Goal: Task Accomplishment & Management: Complete application form

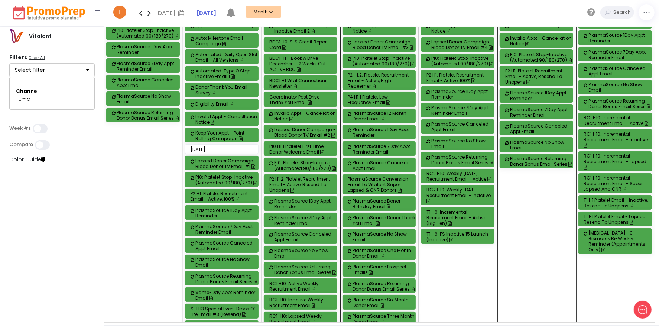
click at [74, 63] on div "Select Filter Campaign Owner Select All Clear All 3 [PERSON_NAME] [PERSON_NAME]…" at bounding box center [51, 85] width 85 height 47
click at [74, 63] on button "Select Filter" at bounding box center [51, 70] width 85 height 14
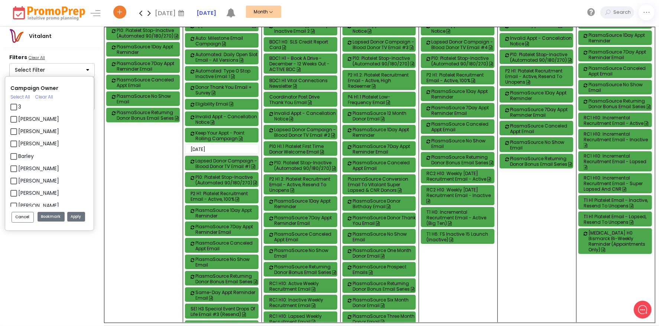
scroll to position [780, 0]
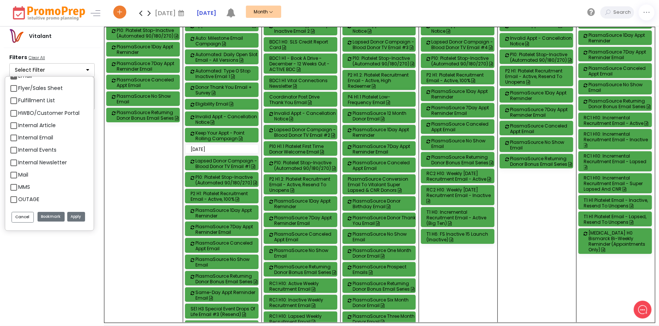
click at [13, 75] on div "Campaign Owner Select All Clear All 3 [PERSON_NAME] [PERSON_NAME] [PERSON_NAME]…" at bounding box center [53, 90] width 89 height 47
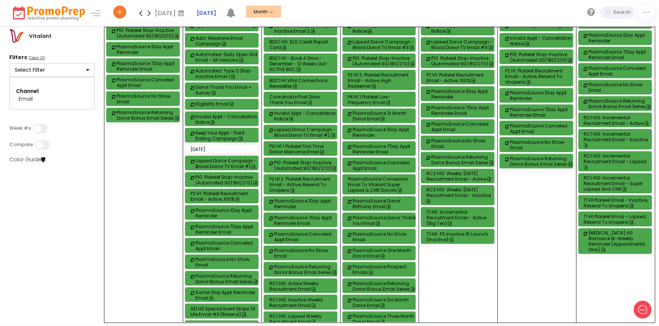
click at [21, 72] on button "Select Filter" at bounding box center [51, 70] width 85 height 14
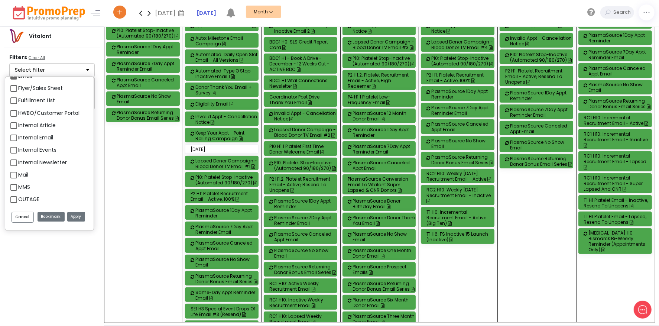
click at [18, 82] on div "Email" at bounding box center [49, 77] width 78 height 12
click at [18, 79] on label "Email" at bounding box center [25, 76] width 14 height 8
click at [18, 75] on input "Email" at bounding box center [20, 73] width 5 height 5
checkbox input "false"
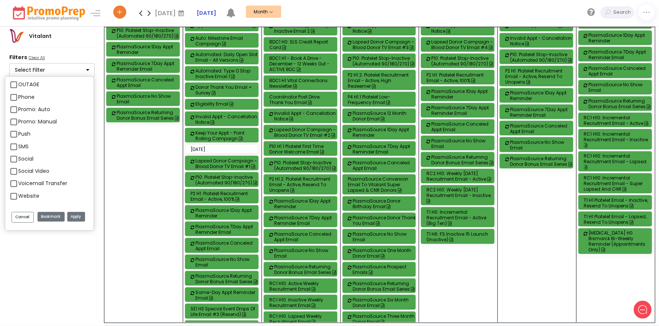
scroll to position [934, 0]
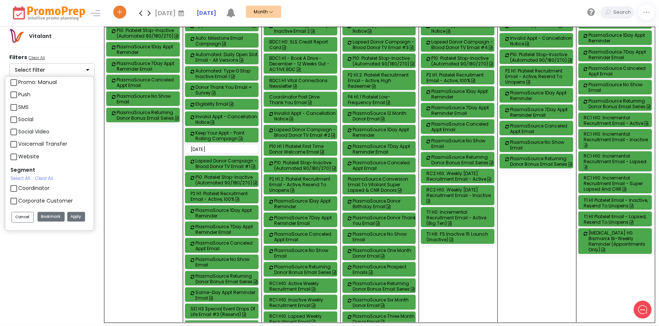
click at [18, 110] on label "SMS" at bounding box center [23, 107] width 10 height 8
click at [18, 107] on input "SMS" at bounding box center [20, 104] width 5 height 5
checkbox input "true"
click at [75, 218] on button "Apply" at bounding box center [76, 217] width 18 height 10
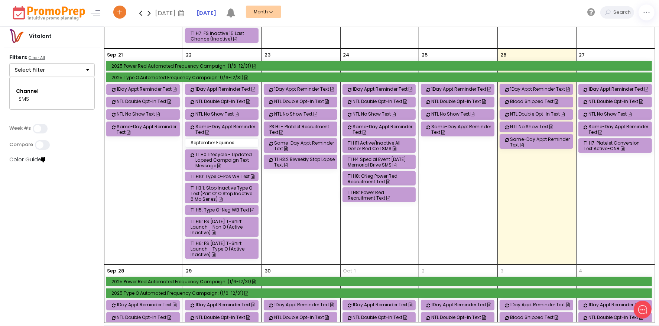
scroll to position [520, 0]
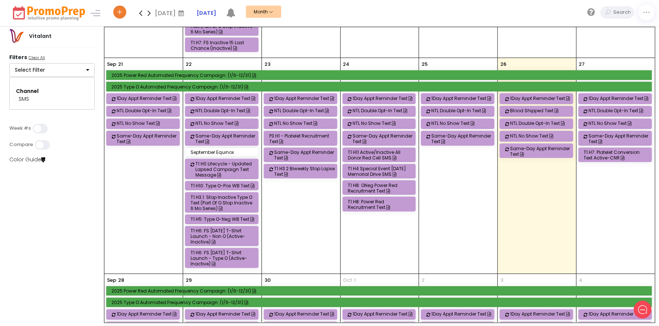
click at [48, 70] on button "Select Filter" at bounding box center [51, 70] width 85 height 14
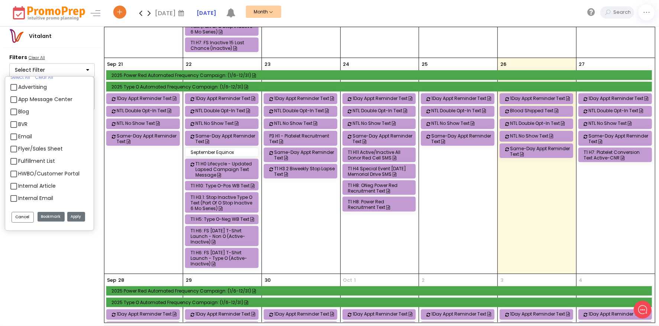
scroll to position [711, 0]
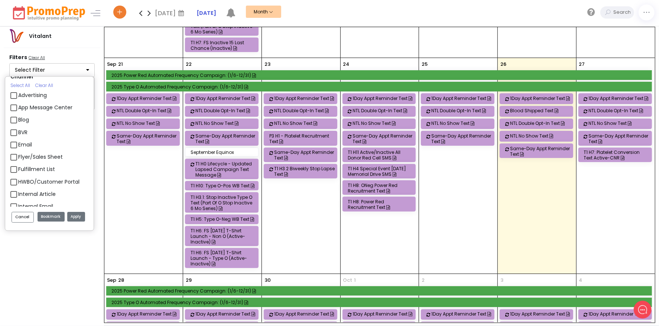
click at [13, 141] on div "Email" at bounding box center [49, 145] width 78 height 12
click at [18, 141] on label "Email" at bounding box center [25, 145] width 14 height 8
click at [18, 141] on input "Email" at bounding box center [20, 141] width 5 height 5
checkbox input "true"
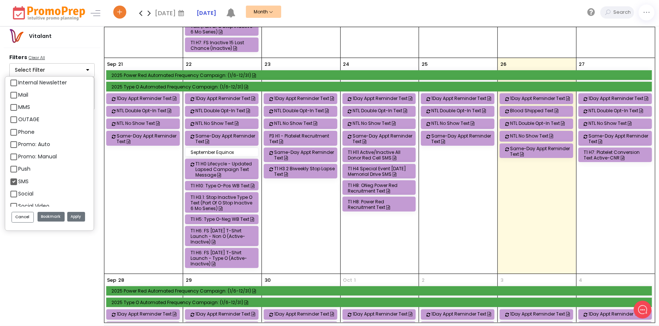
click at [16, 175] on div "Push" at bounding box center [49, 169] width 78 height 12
click at [18, 181] on label "SMS" at bounding box center [23, 181] width 10 height 8
click at [18, 181] on input "SMS" at bounding box center [20, 178] width 5 height 5
checkbox input "false"
click at [77, 217] on button "Apply" at bounding box center [76, 217] width 18 height 10
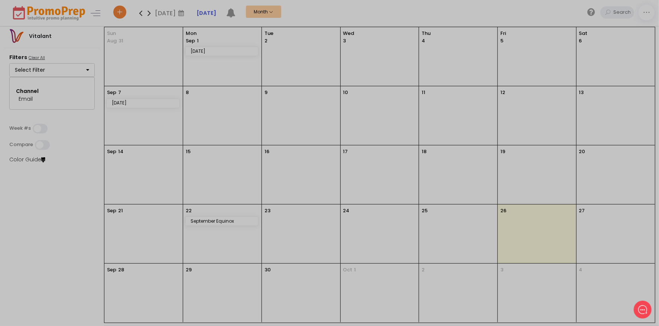
scroll to position [0, 0]
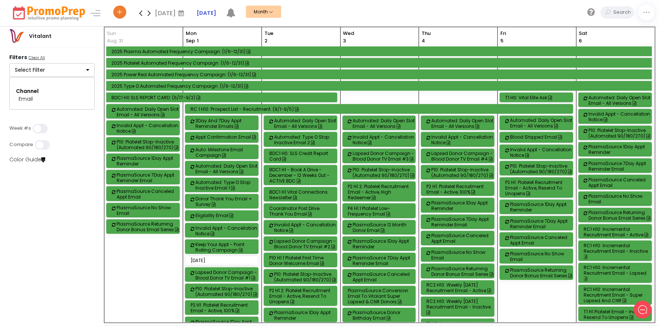
click at [148, 13] on icon at bounding box center [149, 13] width 9 height 15
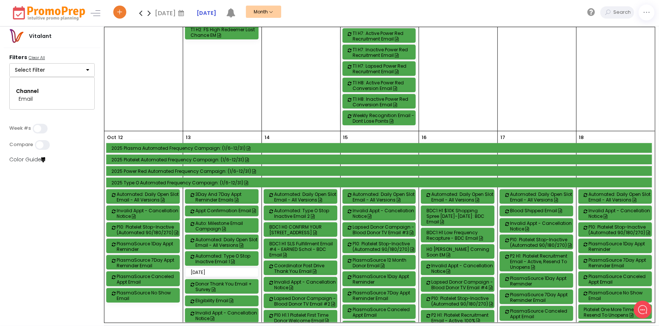
scroll to position [1151, 0]
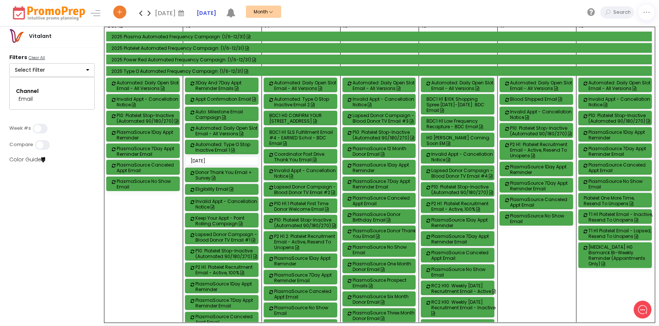
click at [70, 73] on button "Select Filter" at bounding box center [51, 70] width 85 height 14
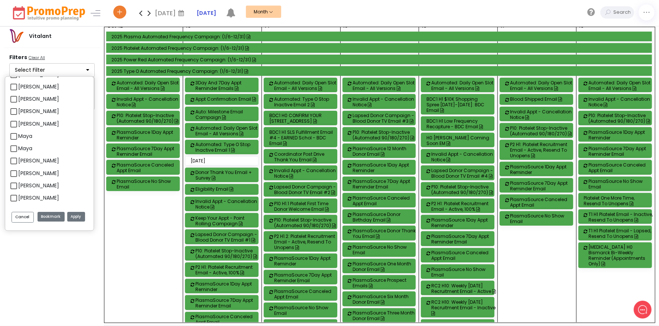
scroll to position [154, 0]
click at [18, 125] on label "[PERSON_NAME]" at bounding box center [38, 125] width 41 height 8
click at [18, 125] on input "[PERSON_NAME]" at bounding box center [20, 122] width 5 height 5
checkbox input "true"
click at [72, 216] on button "Apply" at bounding box center [76, 217] width 18 height 10
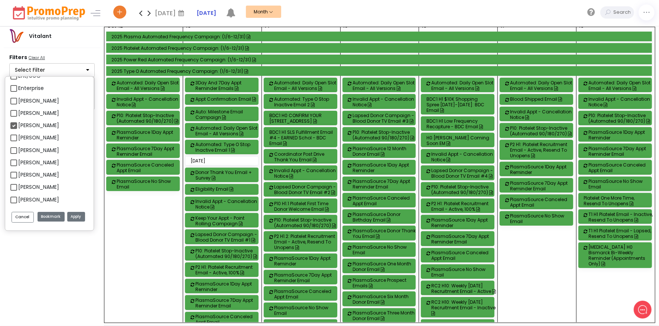
scroll to position [0, 0]
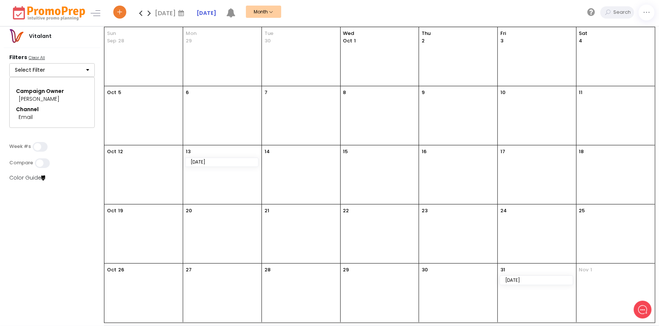
click at [138, 11] on icon at bounding box center [140, 13] width 9 height 15
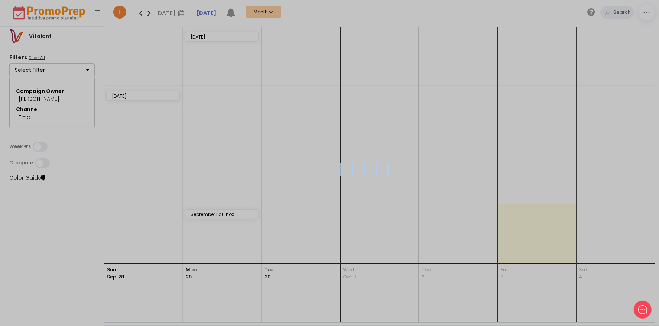
click at [138, 11] on div at bounding box center [329, 163] width 659 height 326
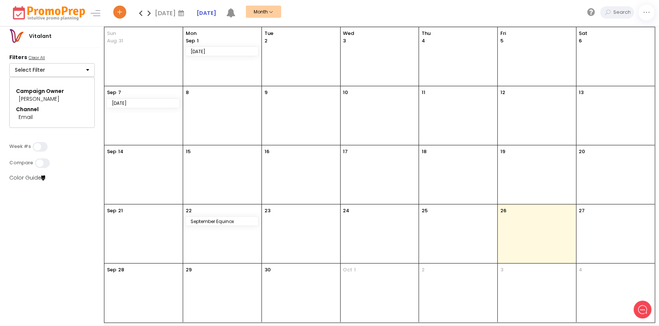
click at [139, 11] on icon at bounding box center [140, 13] width 9 height 15
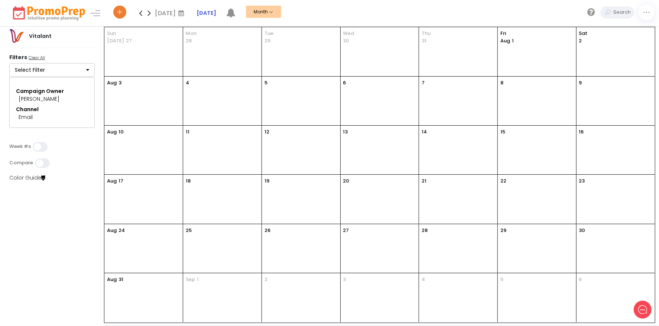
click at [139, 11] on icon at bounding box center [140, 13] width 9 height 15
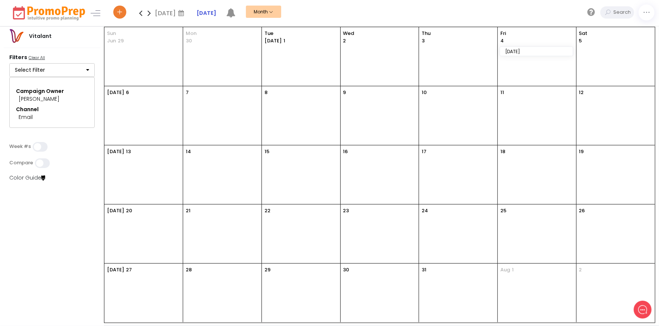
click at [139, 11] on icon at bounding box center [140, 13] width 9 height 15
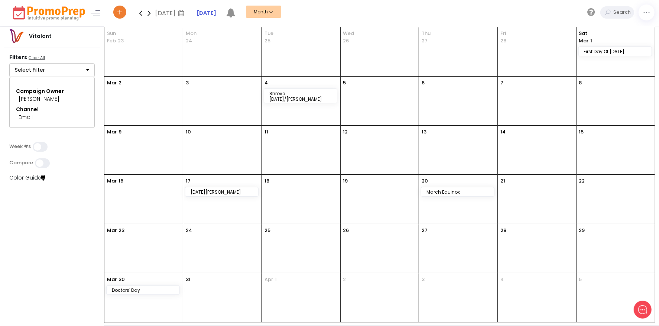
click at [139, 11] on icon at bounding box center [140, 13] width 9 height 15
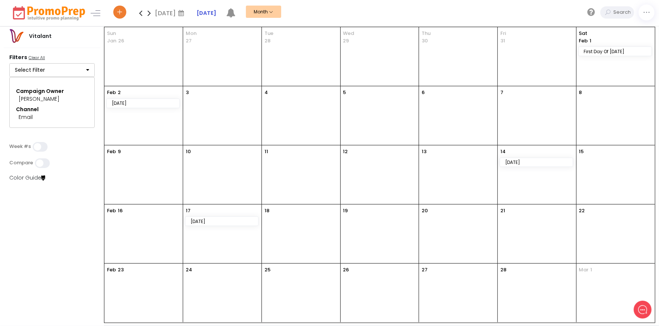
click at [139, 11] on icon at bounding box center [140, 13] width 9 height 15
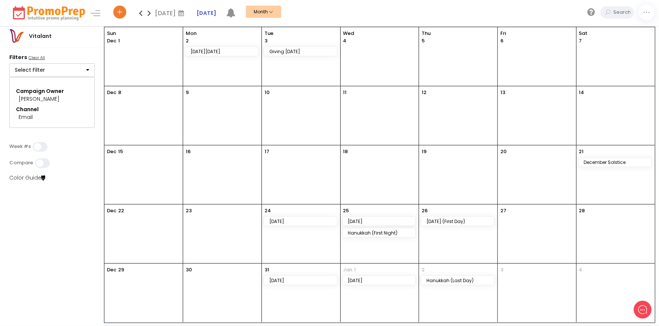
click at [139, 11] on icon at bounding box center [140, 13] width 9 height 15
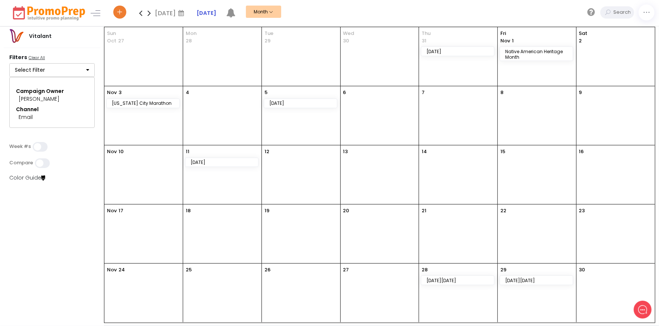
click at [139, 11] on icon at bounding box center [140, 13] width 9 height 15
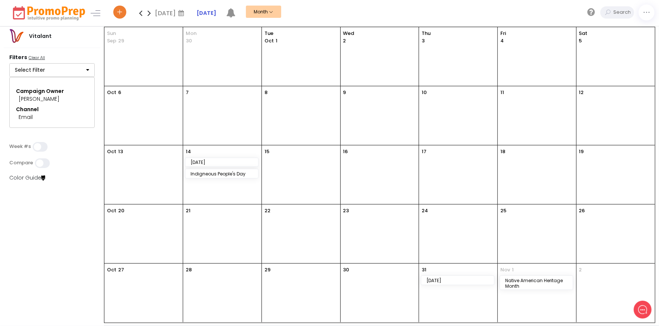
click at [139, 11] on icon at bounding box center [140, 13] width 9 height 15
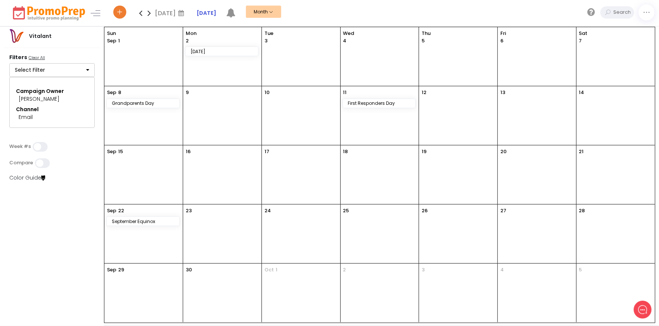
click at [140, 11] on icon at bounding box center [140, 13] width 9 height 15
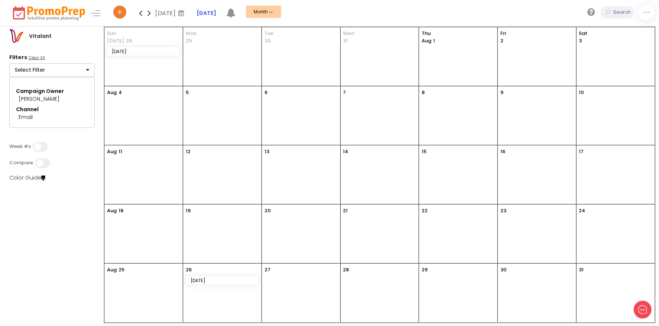
click at [142, 10] on icon at bounding box center [140, 13] width 9 height 15
click at [138, 13] on icon at bounding box center [140, 13] width 9 height 15
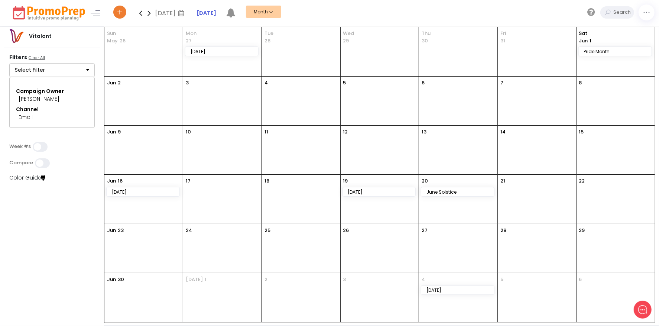
click at [138, 13] on icon at bounding box center [140, 13] width 9 height 15
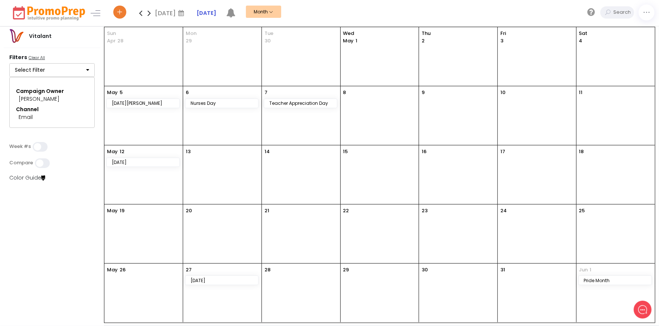
click at [138, 13] on icon at bounding box center [140, 13] width 9 height 15
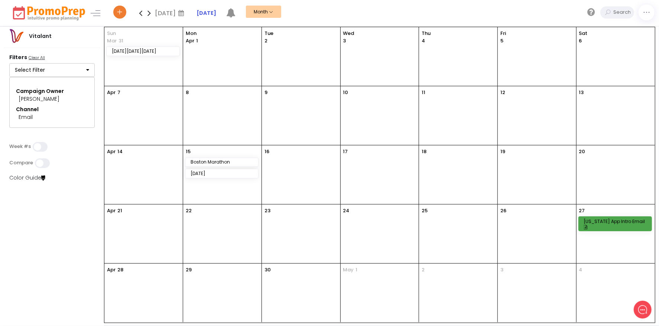
click at [621, 225] on full-calendar "[DATE] [DATE][DATE][DATE] [DATE] Tue 2 Wed 3 Thu 4 Fri 5 Sat 6 [DATE] 8 9 10 11…" at bounding box center [379, 174] width 550 height 295
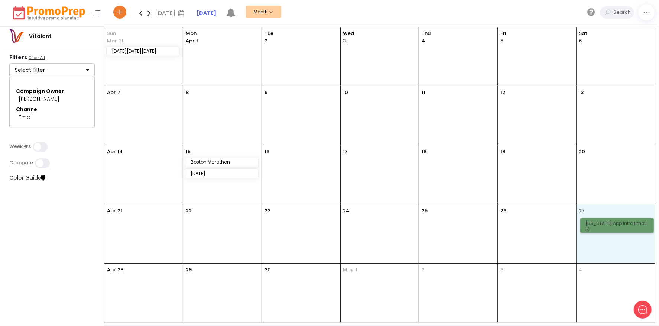
click at [621, 225] on link "[US_STATE] App Intro Email" at bounding box center [617, 225] width 74 height 14
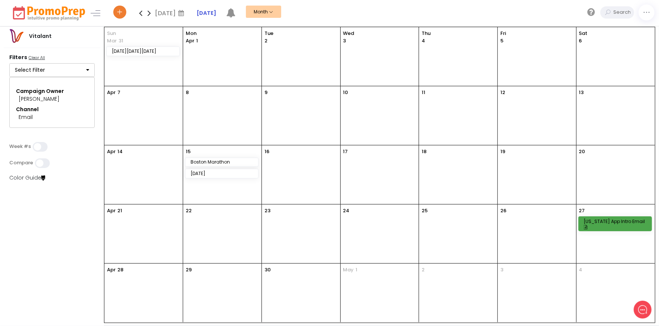
click at [621, 225] on div "[US_STATE] App Intro Email" at bounding box center [616, 223] width 65 height 11
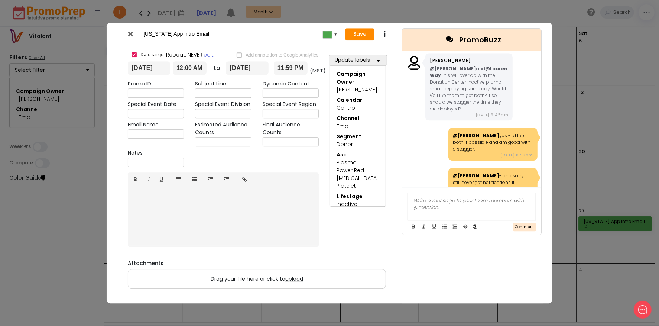
click at [315, 212] on iframe at bounding box center [223, 215] width 191 height 59
click at [132, 36] on icon at bounding box center [131, 33] width 6 height 7
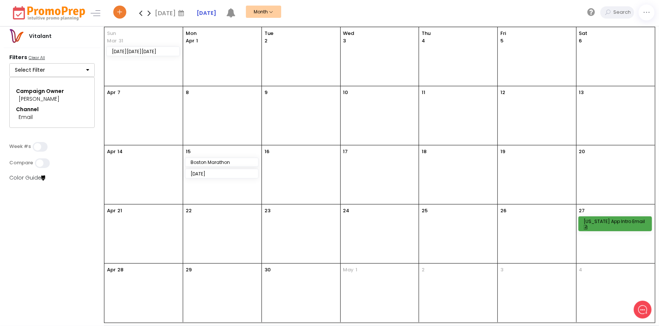
click at [260, 10] on button "Month" at bounding box center [263, 12] width 35 height 12
click at [203, 9] on strong "[DATE]" at bounding box center [206, 12] width 20 height 7
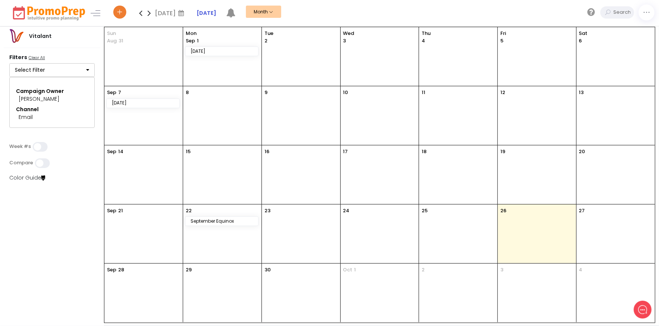
click at [152, 14] on icon at bounding box center [149, 13] width 9 height 15
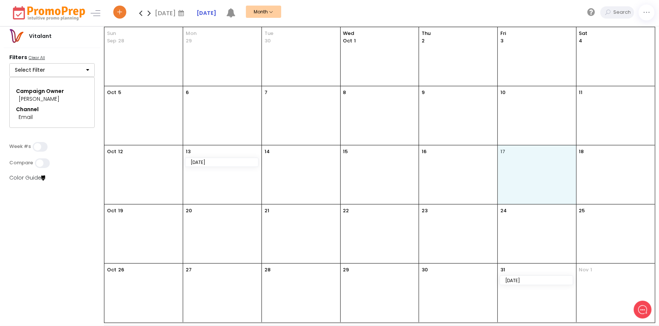
click at [538, 165] on div "17" at bounding box center [536, 174] width 78 height 59
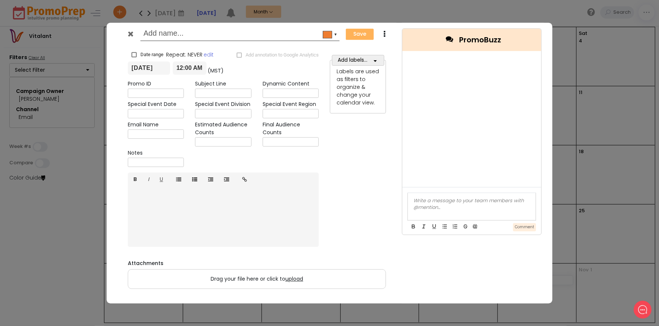
click at [209, 35] on input "text" at bounding box center [238, 33] width 190 height 13
click at [157, 32] on input "App update Email" at bounding box center [238, 33] width 190 height 13
type input "App Update Email"
click at [378, 58] on span "button" at bounding box center [375, 59] width 6 height 9
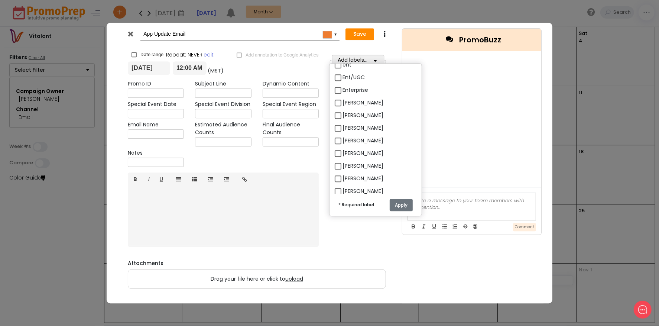
scroll to position [149, 0]
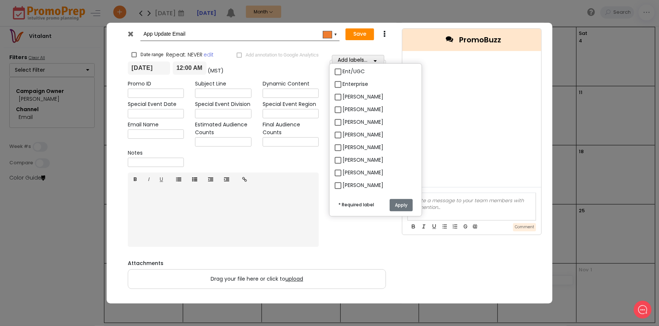
click at [342, 120] on label "[PERSON_NAME]" at bounding box center [362, 122] width 41 height 8
click at [342, 120] on input "[PERSON_NAME]" at bounding box center [344, 119] width 5 height 5
checkbox input "true"
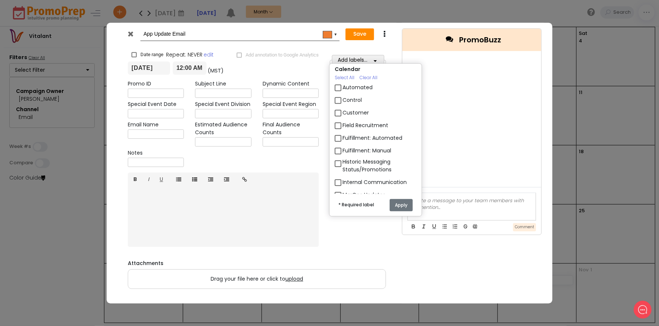
scroll to position [483, 0]
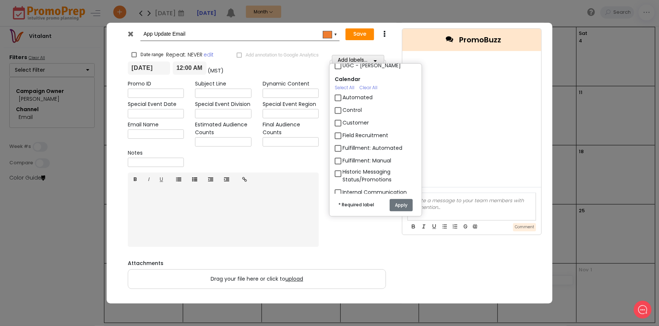
click at [133, 33] on icon at bounding box center [131, 33] width 6 height 7
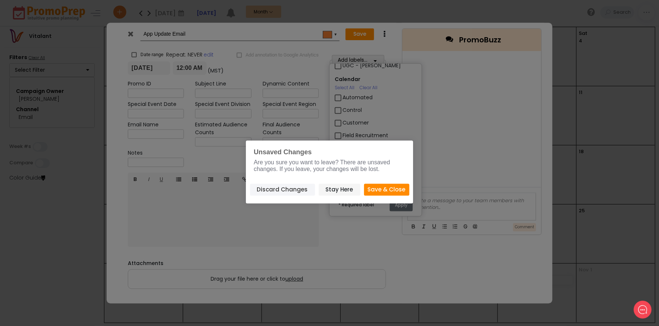
click at [306, 192] on button "Discard Changes" at bounding box center [282, 189] width 65 height 12
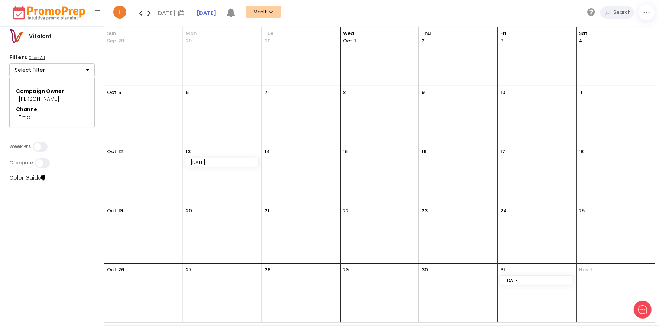
click at [49, 76] on button "Select Filter" at bounding box center [51, 70] width 85 height 14
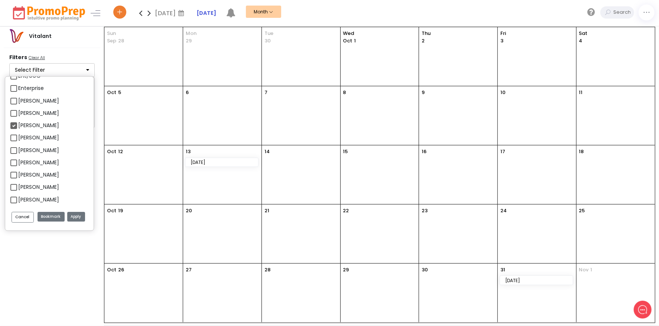
click at [26, 120] on div "[PERSON_NAME]" at bounding box center [49, 126] width 78 height 12
click at [30, 126] on label "[PERSON_NAME]" at bounding box center [38, 125] width 41 height 8
click at [23, 125] on input "[PERSON_NAME]" at bounding box center [20, 122] width 5 height 5
checkbox input "false"
click at [77, 217] on button "Apply" at bounding box center [76, 217] width 18 height 10
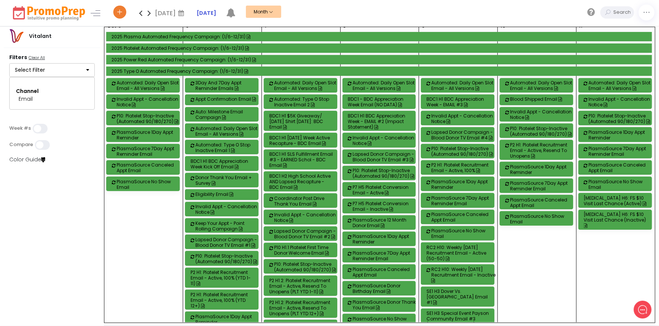
scroll to position [557, 0]
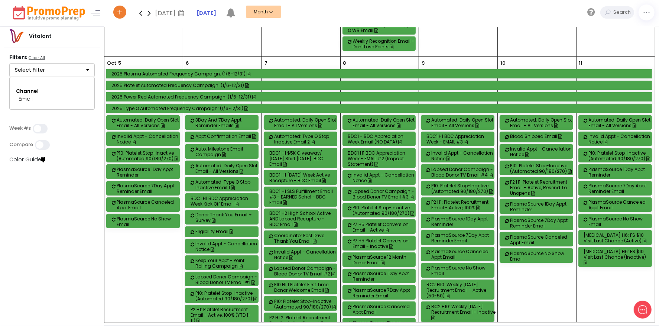
click at [541, 191] on div "P2 H1: Platelet Recruitment Email - Active, Resend to Unopens" at bounding box center [542, 187] width 65 height 17
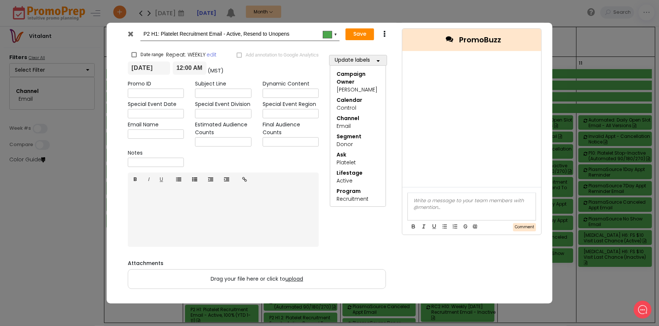
click at [382, 28] on div "Save Duplicate Delete" at bounding box center [369, 34] width 46 height 14
click at [385, 32] on icon at bounding box center [384, 33] width 6 height 7
click at [396, 47] on link "Duplicate" at bounding box center [407, 48] width 51 height 15
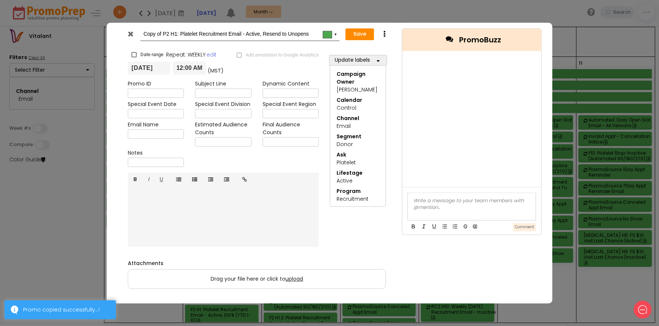
drag, startPoint x: 170, startPoint y: 33, endPoint x: 82, endPoint y: 29, distance: 88.4
click at [82, 29] on div "Copy of P2 H1: Platelet Recruitment Email - Active, Resend to Unopens #4ca64c ▼…" at bounding box center [329, 163] width 659 height 326
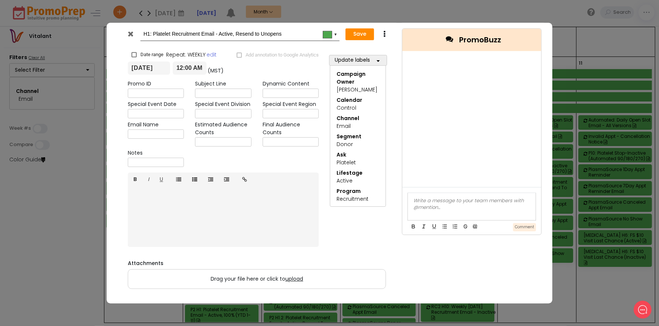
drag, startPoint x: 297, startPoint y: 35, endPoint x: 154, endPoint y: 37, distance: 143.3
click at [154, 37] on input "H1: Platelet Recruitment Email - Active, Resend to Unopens" at bounding box center [238, 33] width 190 height 13
type input "H1: App"
click at [159, 69] on input "[DATE]" at bounding box center [149, 67] width 42 height 13
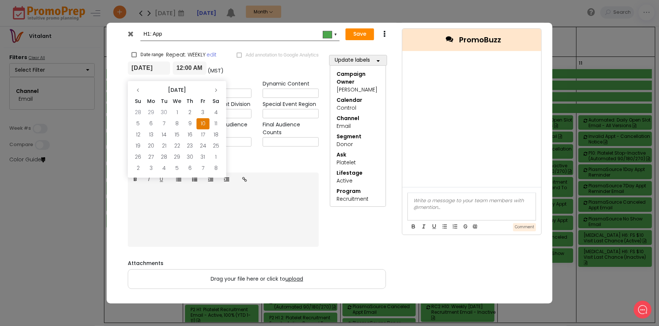
drag, startPoint x: 202, startPoint y: 130, endPoint x: 197, endPoint y: 120, distance: 11.1
click at [202, 130] on td "17" at bounding box center [202, 134] width 13 height 11
type input "[DATE]"
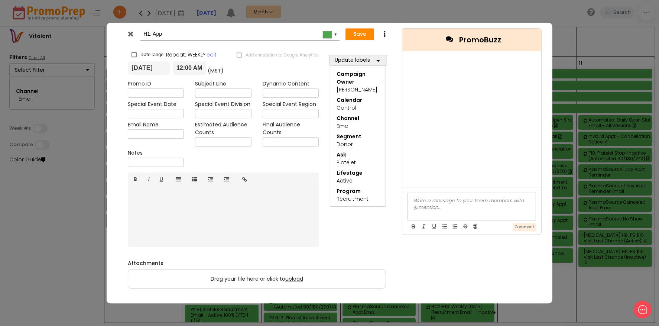
click at [175, 37] on input "H1: App" at bounding box center [238, 33] width 190 height 13
type input "H1: App Update Email"
click at [366, 61] on button "Update labels" at bounding box center [358, 60] width 58 height 11
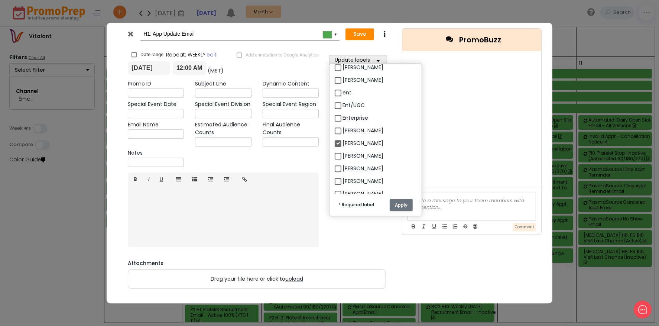
scroll to position [149, 0]
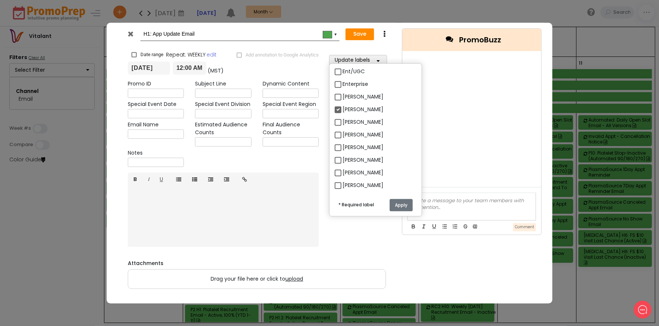
click at [342, 111] on label "[PERSON_NAME]" at bounding box center [362, 109] width 41 height 8
click at [342, 109] on input "[PERSON_NAME]" at bounding box center [344, 106] width 5 height 5
checkbox input "false"
click at [342, 121] on label "[PERSON_NAME]" at bounding box center [362, 122] width 41 height 8
click at [342, 121] on input "[PERSON_NAME]" at bounding box center [344, 119] width 5 height 5
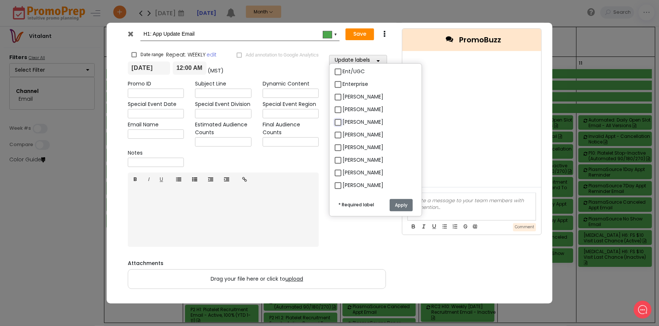
checkbox input "true"
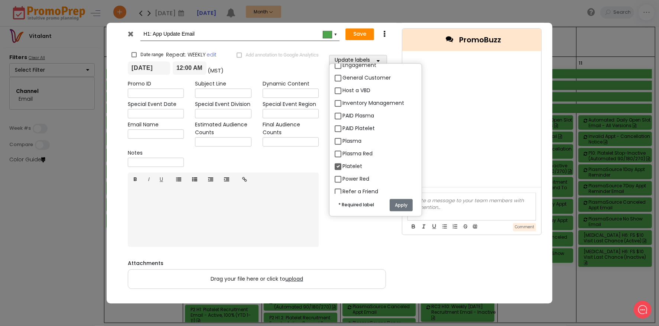
scroll to position [1299, 0]
click at [342, 124] on label "Plasma" at bounding box center [351, 128] width 19 height 8
click at [342, 123] on input "Plasma" at bounding box center [344, 125] width 5 height 5
checkbox input "true"
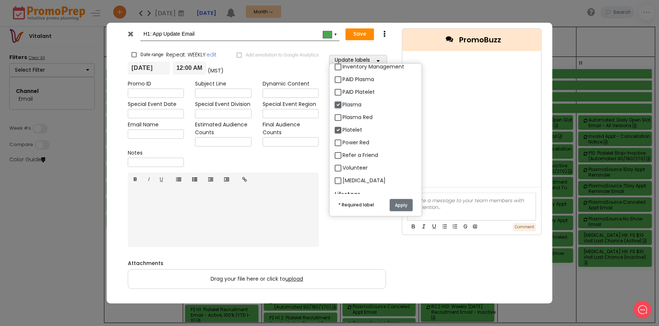
scroll to position [1337, 0]
click at [342, 163] on label "[MEDICAL_DATA]" at bounding box center [363, 167] width 43 height 8
click at [342, 161] on input "[MEDICAL_DATA]" at bounding box center [344, 163] width 5 height 5
checkbox input "true"
click at [342, 125] on label "Power Red" at bounding box center [355, 129] width 27 height 8
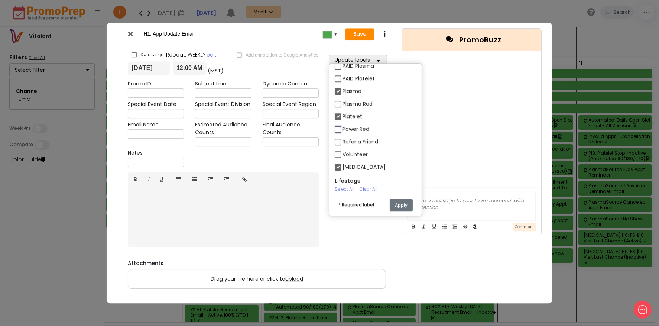
click at [342, 124] on input "Power Red" at bounding box center [344, 126] width 5 height 5
checkbox input "true"
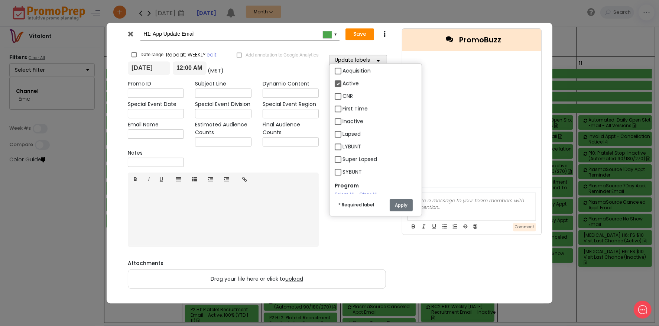
scroll to position [1448, 0]
click at [342, 121] on label "First Time" at bounding box center [354, 125] width 25 height 8
click at [342, 120] on input "First Time" at bounding box center [344, 122] width 5 height 5
click at [342, 121] on label "First Time" at bounding box center [354, 125] width 25 height 8
click at [342, 120] on input "First Time" at bounding box center [344, 122] width 5 height 5
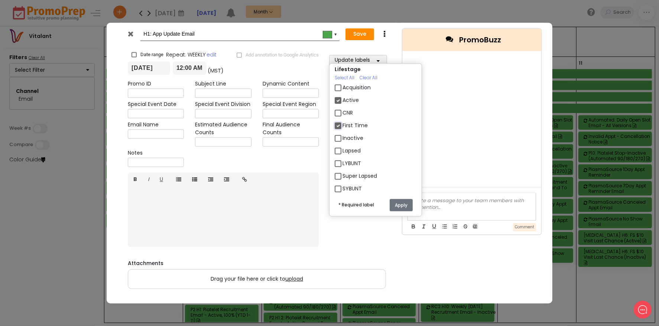
checkbox input "false"
click at [342, 134] on label "Inactive" at bounding box center [352, 138] width 21 height 8
click at [342, 133] on input "Inactive" at bounding box center [344, 135] width 5 height 5
checkbox input "true"
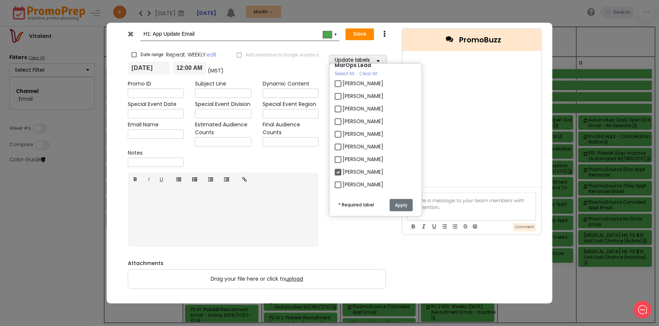
scroll to position [1824, 0]
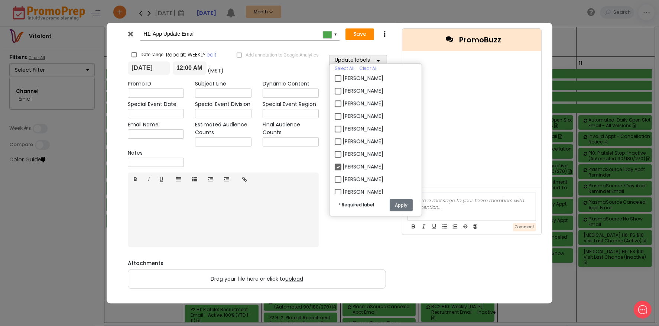
click at [403, 200] on button "Apply" at bounding box center [400, 205] width 23 height 12
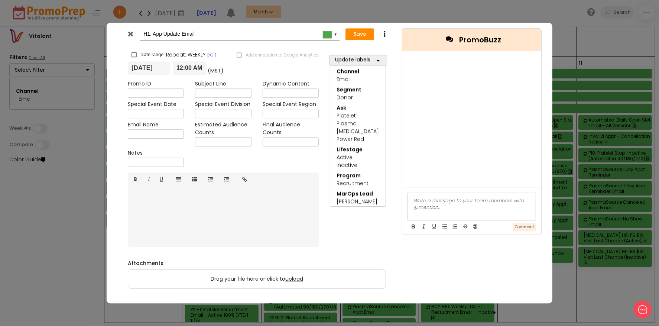
scroll to position [49, 0]
click at [363, 65] on button "Update labels" at bounding box center [358, 60] width 58 height 11
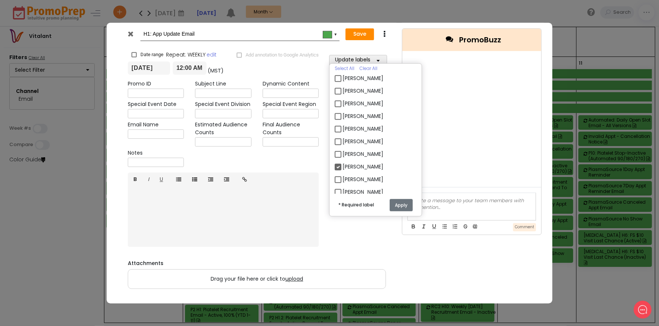
click at [342, 163] on label "[PERSON_NAME]" at bounding box center [362, 167] width 41 height 8
click at [342, 161] on input "[PERSON_NAME]" at bounding box center [344, 163] width 5 height 5
checkbox input "false"
click at [404, 202] on button "Apply" at bounding box center [400, 205] width 23 height 12
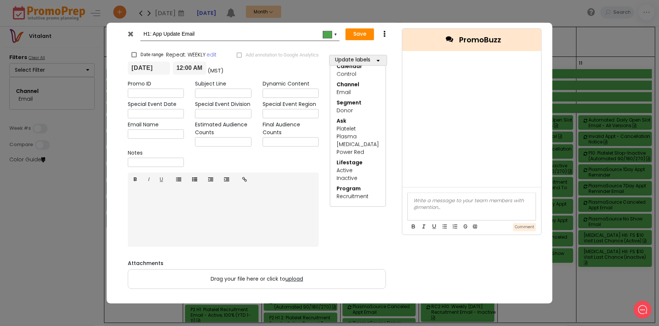
click at [465, 203] on div at bounding box center [471, 200] width 117 height 7
click at [512, 207] on div "To note - I am not sure what the hierarchy would be here. We can discuss on our…" at bounding box center [471, 204] width 117 height 14
click at [360, 31] on button "Save" at bounding box center [359, 34] width 29 height 12
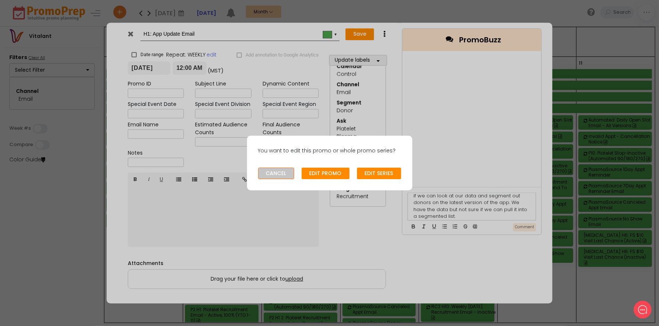
click at [291, 173] on button "CANCEL" at bounding box center [276, 173] width 36 height 12
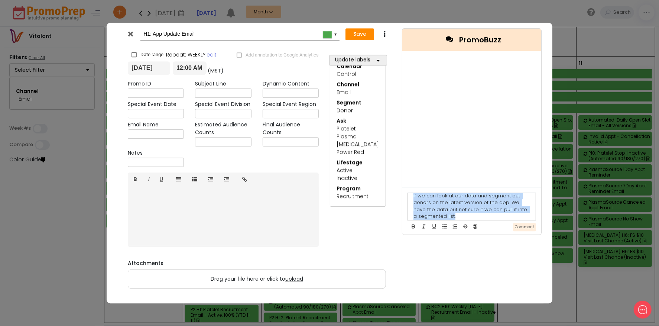
scroll to position [0, 0]
drag, startPoint x: 496, startPoint y: 214, endPoint x: 359, endPoint y: 169, distance: 144.2
click at [359, 169] on div "H1: App Update Email #4ca64c ▼ Save Duplicate × Date range Repeat: WEEKLY edit …" at bounding box center [330, 163] width 446 height 280
copy div "To note - I am not sure what the hierarchy would be here. We can discuss on our…"
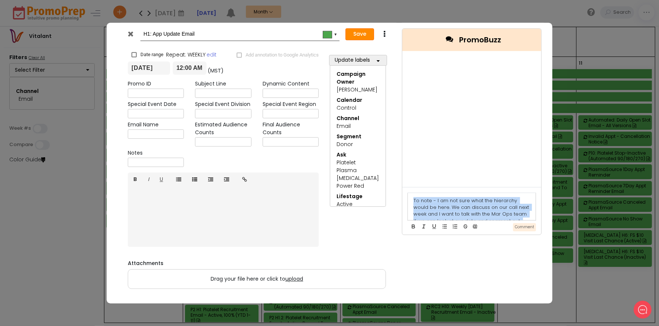
click at [365, 33] on button "Save" at bounding box center [359, 34] width 29 height 12
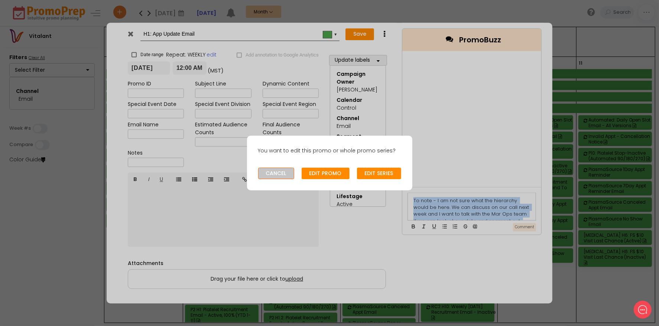
click at [267, 173] on button "CANCEL" at bounding box center [276, 173] width 36 height 12
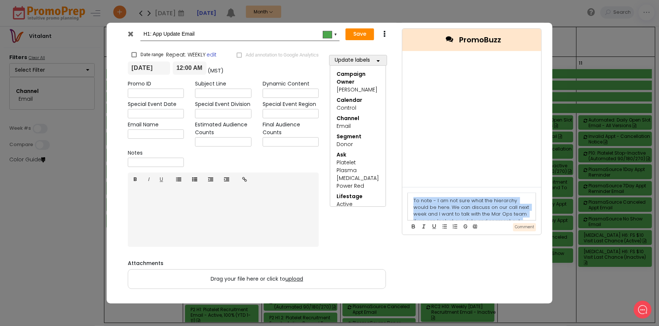
click at [213, 57] on link "edit" at bounding box center [212, 55] width 10 height 8
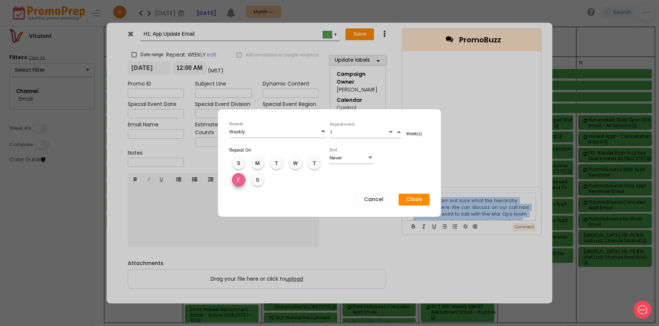
click at [241, 176] on button "F" at bounding box center [238, 179] width 13 height 13
click at [296, 133] on div "Weekly Weekly Repeat" at bounding box center [277, 132] width 97 height 12
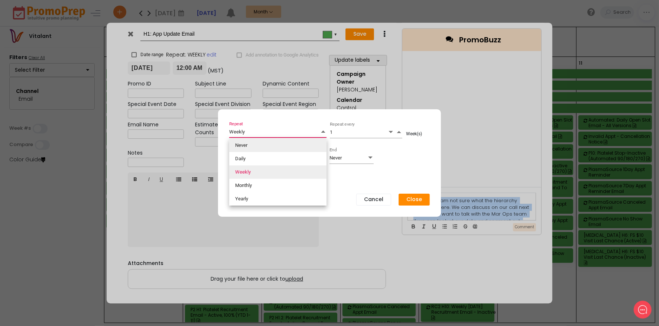
click at [291, 144] on li "Never" at bounding box center [277, 144] width 97 height 13
type input "Never"
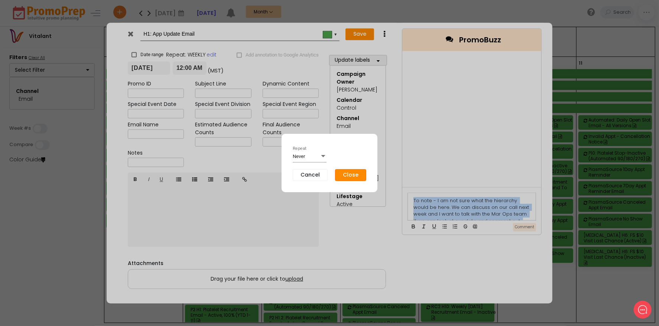
click at [352, 177] on button "Close" at bounding box center [350, 175] width 31 height 12
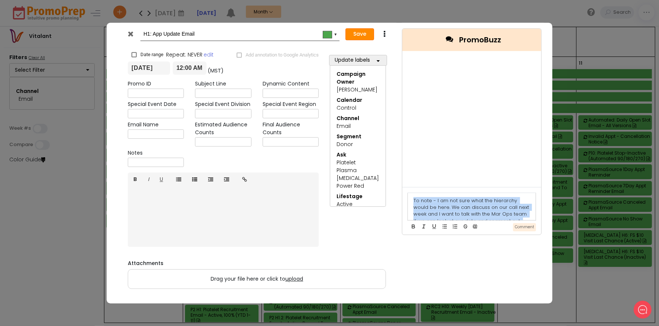
drag, startPoint x: 365, startPoint y: 36, endPoint x: 355, endPoint y: 37, distance: 10.2
click at [355, 37] on button "Save" at bounding box center [359, 34] width 29 height 12
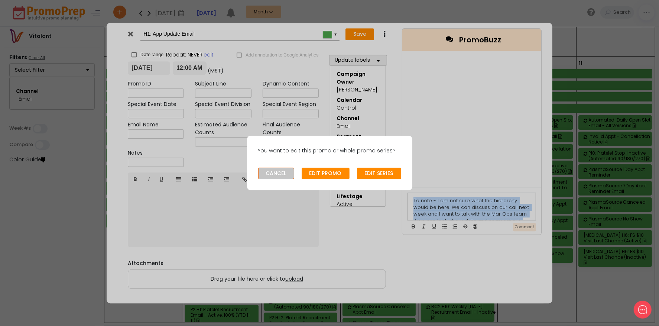
click at [270, 171] on button "CANCEL" at bounding box center [276, 173] width 36 height 12
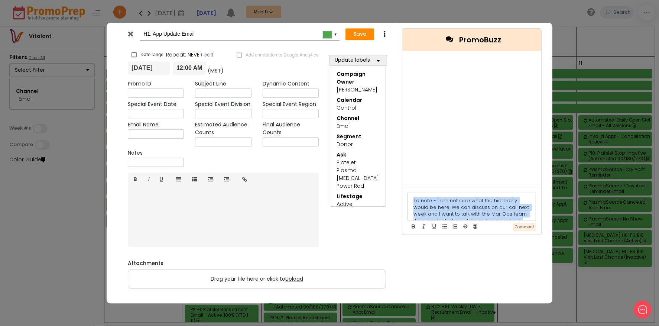
copy div "To note - I am not sure what the hierarchy would be here. We can discuss on our…"
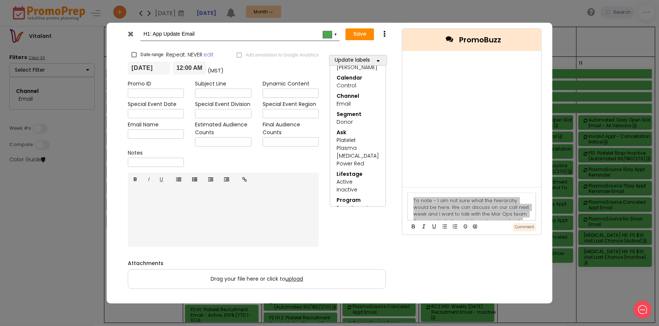
scroll to position [34, 0]
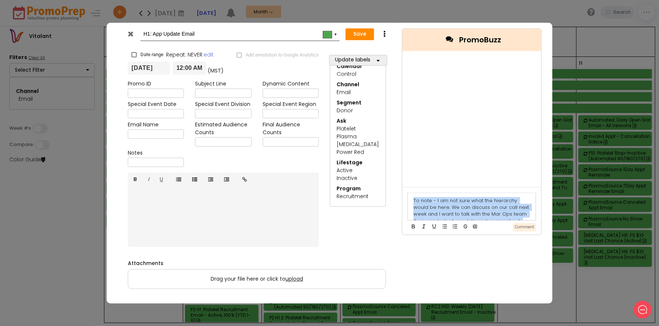
click at [129, 32] on icon at bounding box center [131, 33] width 6 height 7
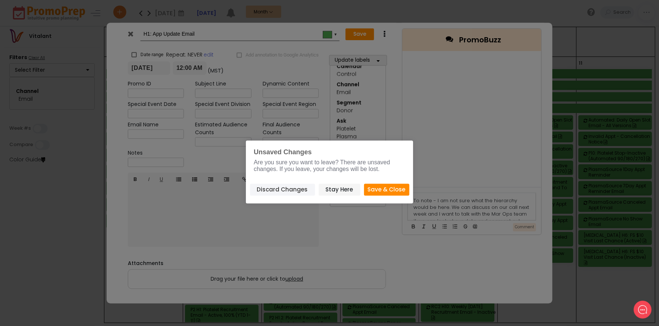
click at [296, 187] on button "Discard Changes" at bounding box center [282, 189] width 65 height 12
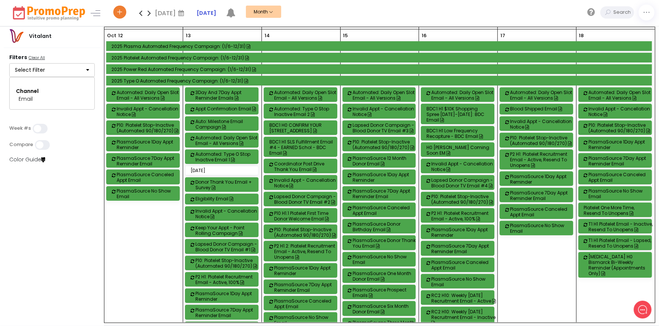
scroll to position [1225, 0]
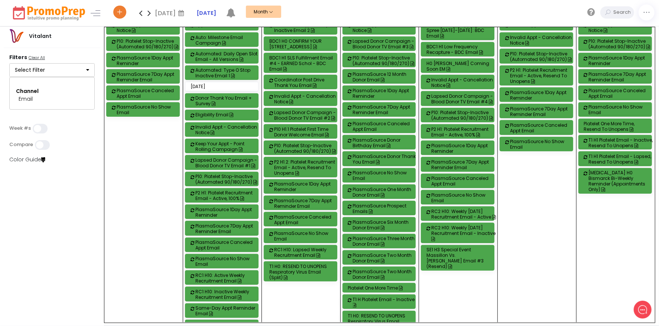
click at [539, 213] on div "17 Automated: Daily Open Slot Email - All Versions Blood Shipped Email Invalid …" at bounding box center [536, 229] width 78 height 568
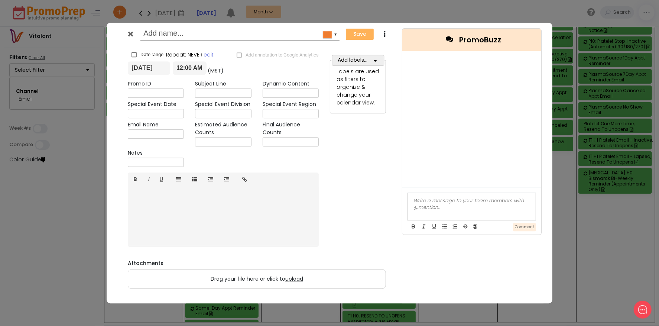
click at [205, 33] on input "text" at bounding box center [238, 33] width 190 height 13
type input "App Update Email"
click at [375, 56] on span "button" at bounding box center [375, 59] width 6 height 9
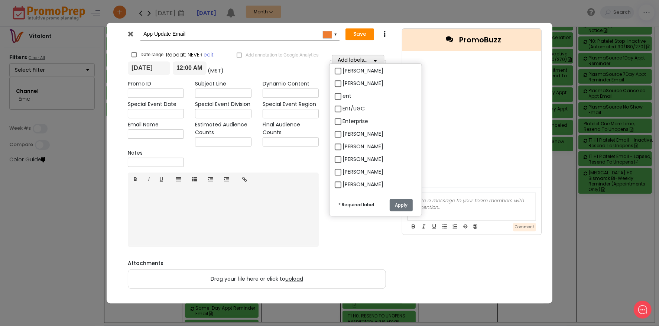
click at [349, 155] on label "[PERSON_NAME]" at bounding box center [362, 159] width 41 height 8
click at [347, 155] on input "[PERSON_NAME]" at bounding box center [344, 156] width 5 height 5
checkbox input "true"
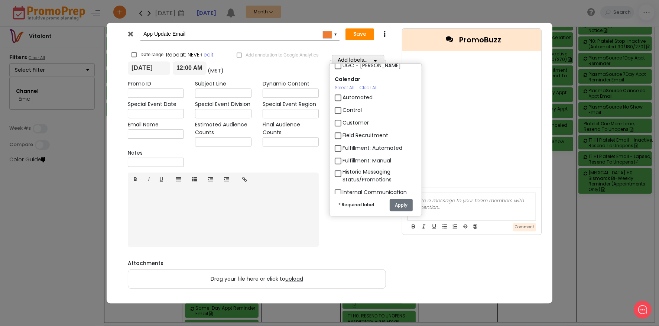
click at [349, 111] on label "Control" at bounding box center [351, 110] width 19 height 8
click at [347, 110] on input "Control" at bounding box center [344, 107] width 5 height 5
checkbox input "true"
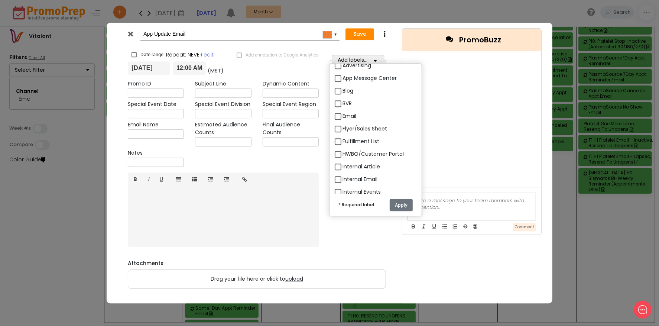
click at [348, 112] on label "Email" at bounding box center [349, 116] width 14 height 8
click at [347, 111] on input "Email" at bounding box center [344, 113] width 5 height 5
checkbox input "true"
click at [349, 88] on label "Donor" at bounding box center [350, 92] width 16 height 8
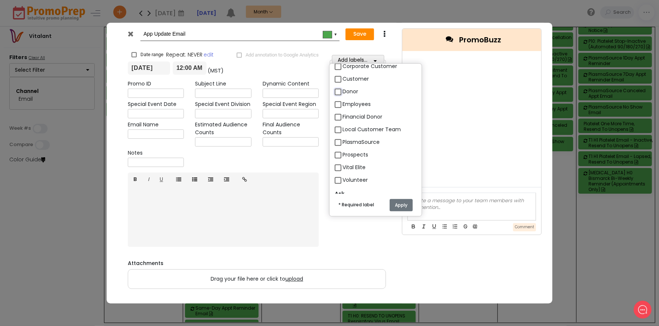
click at [347, 87] on input "Donor" at bounding box center [344, 88] width 5 height 5
checkbox input "true"
click at [352, 187] on label "Platelet" at bounding box center [352, 191] width 20 height 8
click at [347, 185] on input "Platelet" at bounding box center [344, 187] width 5 height 5
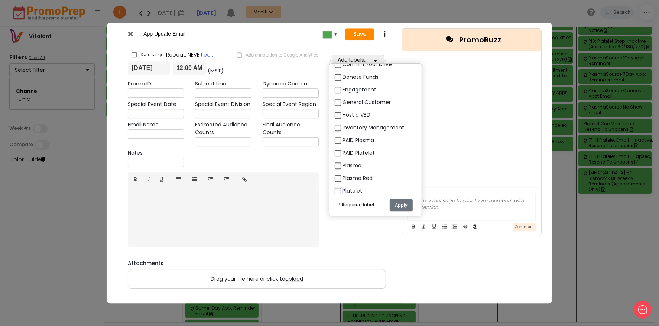
checkbox input "true"
click at [351, 161] on label "Plasma" at bounding box center [351, 165] width 19 height 8
click at [347, 160] on input "Plasma" at bounding box center [344, 162] width 5 height 5
click at [353, 161] on label "Plasma" at bounding box center [351, 165] width 19 height 8
click at [347, 160] on input "Plasma" at bounding box center [344, 162] width 5 height 5
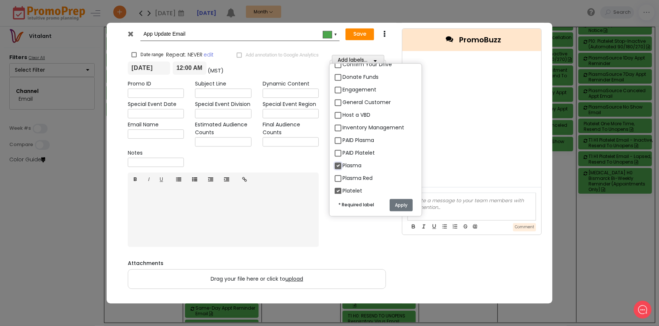
checkbox input "false"
click at [354, 187] on label "Platelet" at bounding box center [352, 191] width 20 height 8
click at [347, 185] on input "Platelet" at bounding box center [344, 187] width 5 height 5
checkbox input "false"
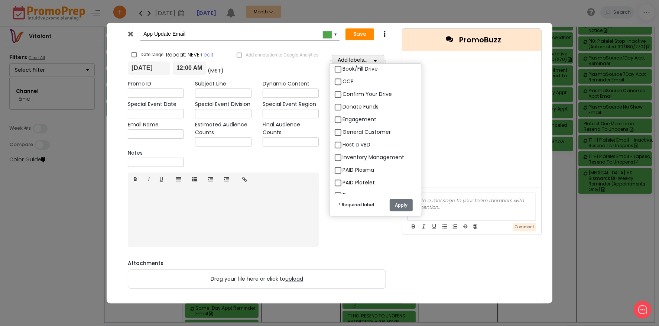
scroll to position [1188, 0]
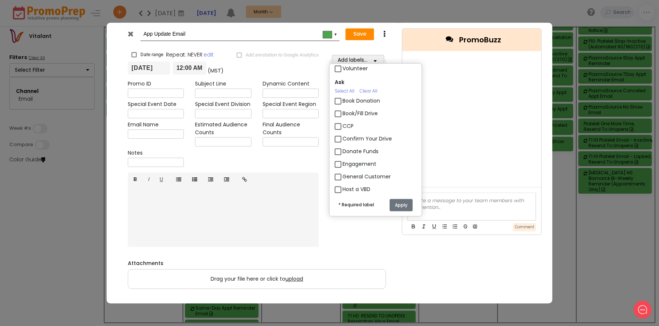
click at [364, 160] on label "Engagement" at bounding box center [359, 164] width 34 height 8
click at [347, 159] on input "Engagement" at bounding box center [344, 161] width 5 height 5
checkbox input "true"
click at [353, 96] on label "Active" at bounding box center [350, 100] width 16 height 8
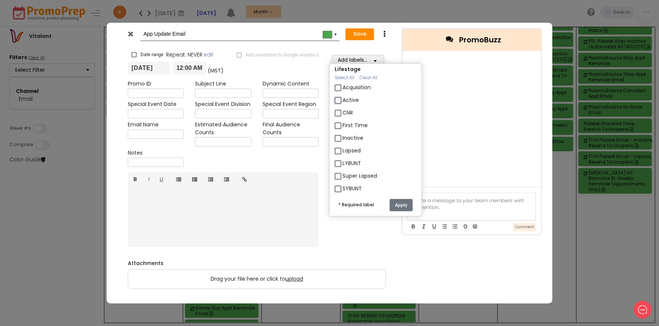
click at [347, 95] on input "Active" at bounding box center [344, 97] width 5 height 5
checkbox input "true"
click at [354, 134] on label "Inactive" at bounding box center [352, 138] width 21 height 8
click at [347, 133] on input "Inactive" at bounding box center [344, 135] width 5 height 5
checkbox input "true"
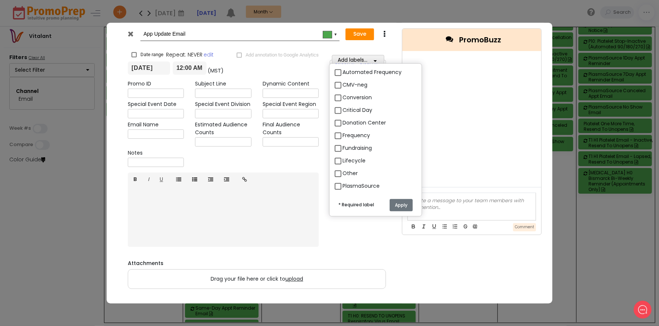
scroll to position [1634, 0]
click at [352, 131] on span "Other" at bounding box center [349, 135] width 15 height 9
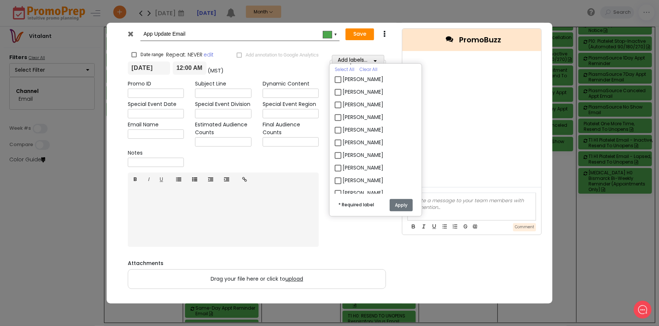
scroll to position [1824, 0]
click at [400, 202] on button "Apply" at bounding box center [400, 205] width 23 height 12
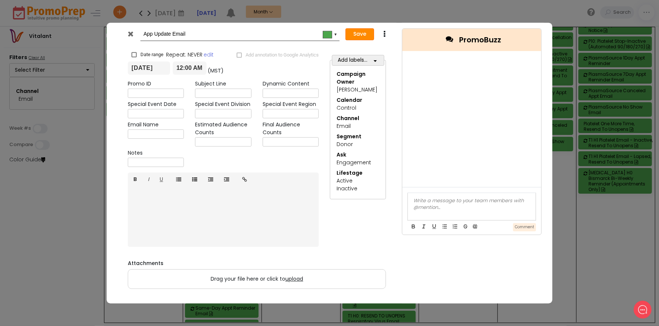
click at [371, 29] on button "Save" at bounding box center [359, 34] width 29 height 12
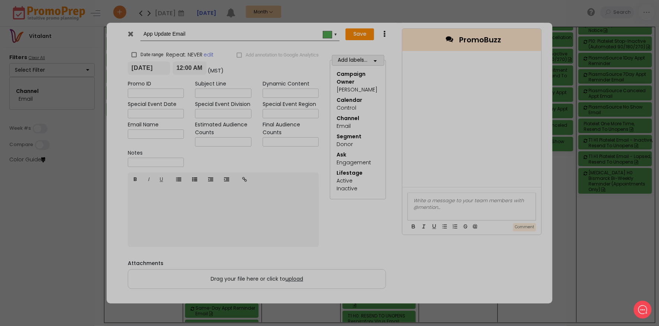
checkbox input "true"
type input "[DATE]"
type input "00:00"
type input "[DATE]"
type input "23:59"
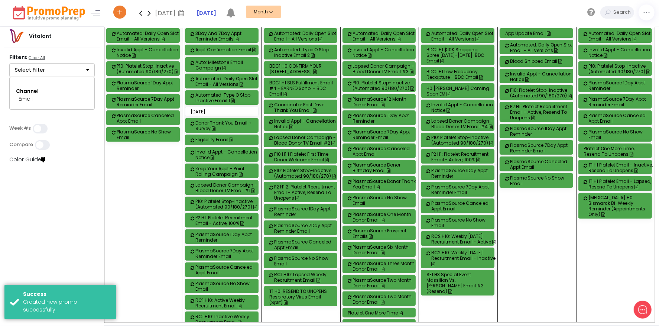
scroll to position [1188, 0]
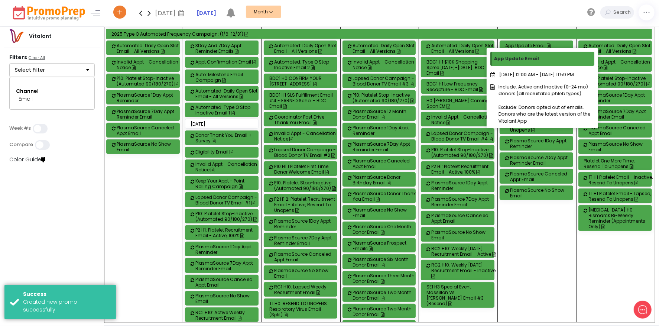
click at [547, 43] on icon at bounding box center [548, 45] width 4 height 4
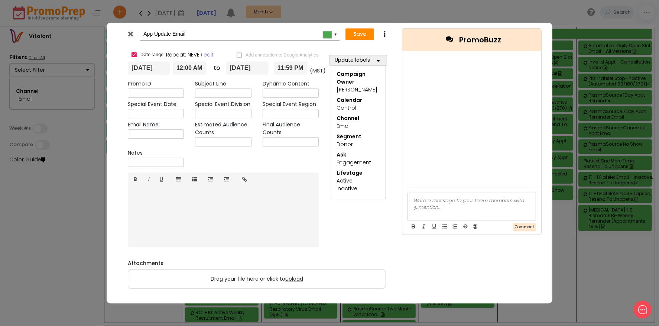
click at [468, 207] on div at bounding box center [472, 206] width 128 height 27
click at [522, 226] on button "Comment" at bounding box center [524, 227] width 23 height 9
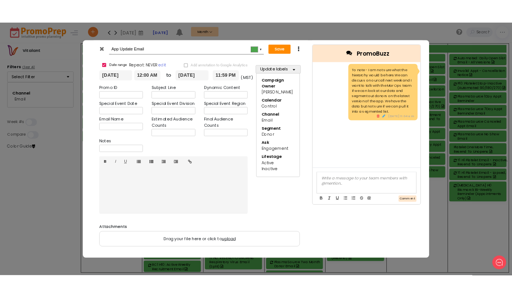
scroll to position [0, 0]
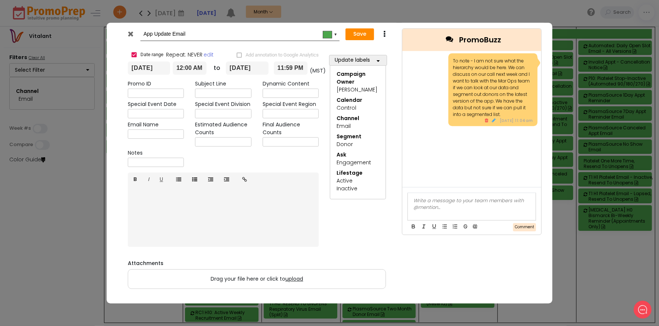
click at [144, 33] on input "App Update Email" at bounding box center [238, 33] width 190 height 13
type input "H?: App Update Email"
click at [361, 36] on button "Save" at bounding box center [359, 34] width 29 height 12
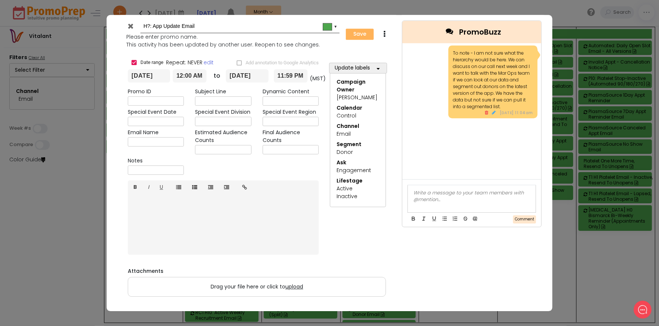
type input "[DATE]"
type input "00:00"
type input "[DATE]"
type input "23:59"
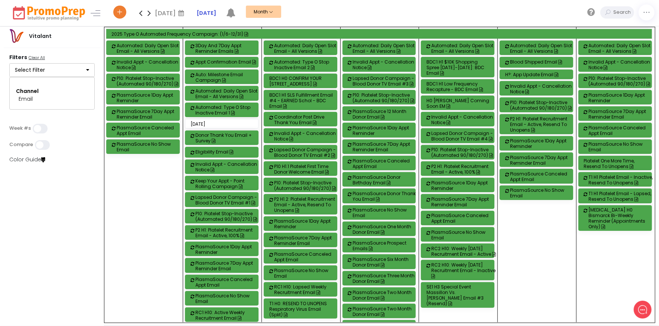
click at [542, 72] on div "H?: App Update Email" at bounding box center [537, 75] width 65 height 6
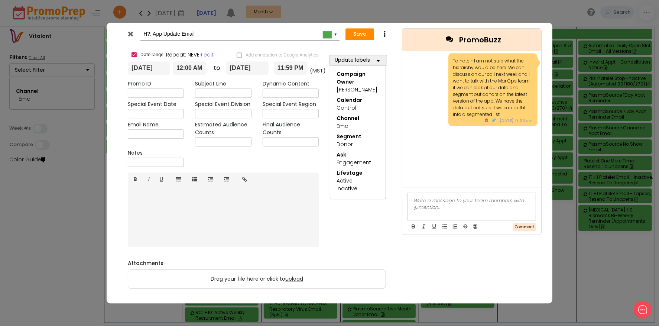
click at [344, 29] on div "H?: App Update Email #4ca64c ▼ Save Duplicate Delete" at bounding box center [256, 34] width 279 height 23
click at [360, 38] on button "Save" at bounding box center [359, 34] width 29 height 12
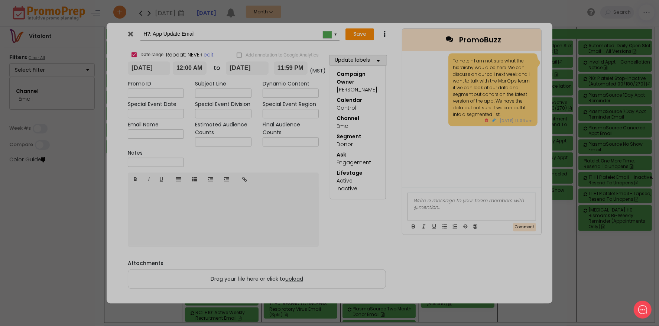
type input "[DATE]"
type input "00:00"
type input "[DATE]"
type input "23:59"
